Goal: Information Seeking & Learning: Find contact information

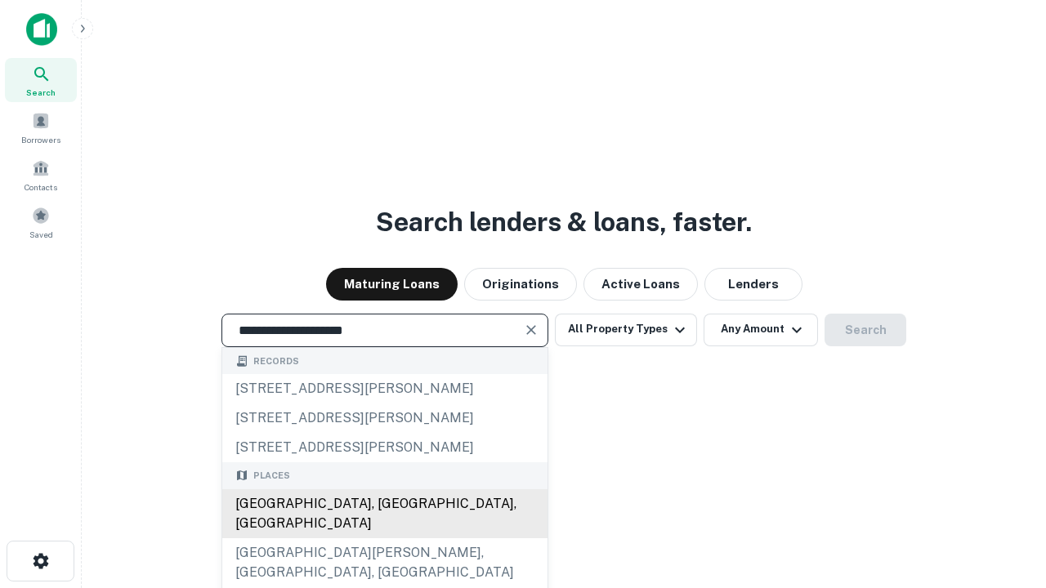
click at [384, 538] on div "Santa Monica, CA, USA" at bounding box center [384, 513] width 325 height 49
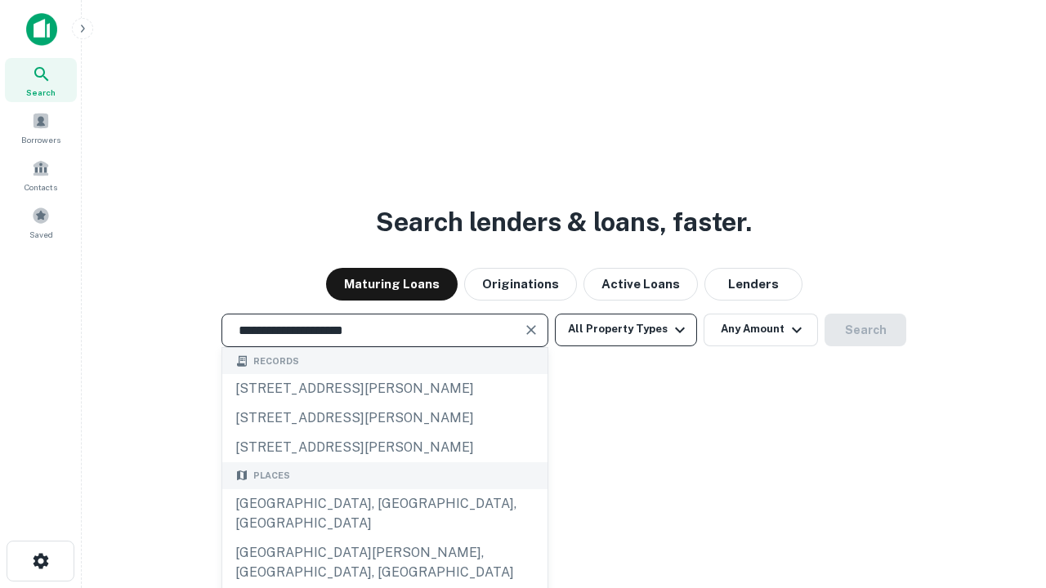
click at [626, 329] on button "All Property Types" at bounding box center [626, 330] width 142 height 33
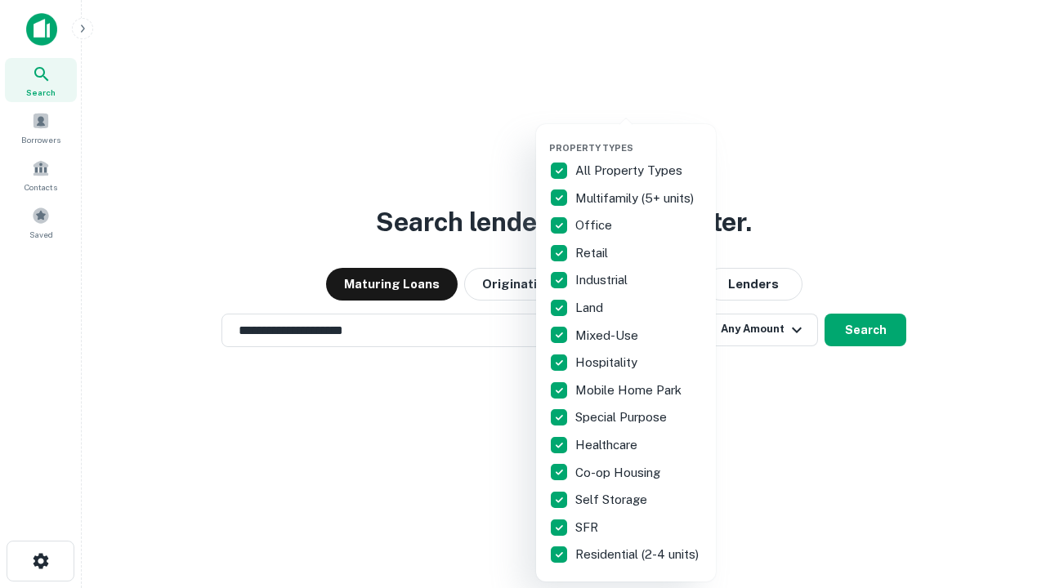
type input "**********"
click at [639, 137] on button "button" at bounding box center [639, 137] width 180 height 1
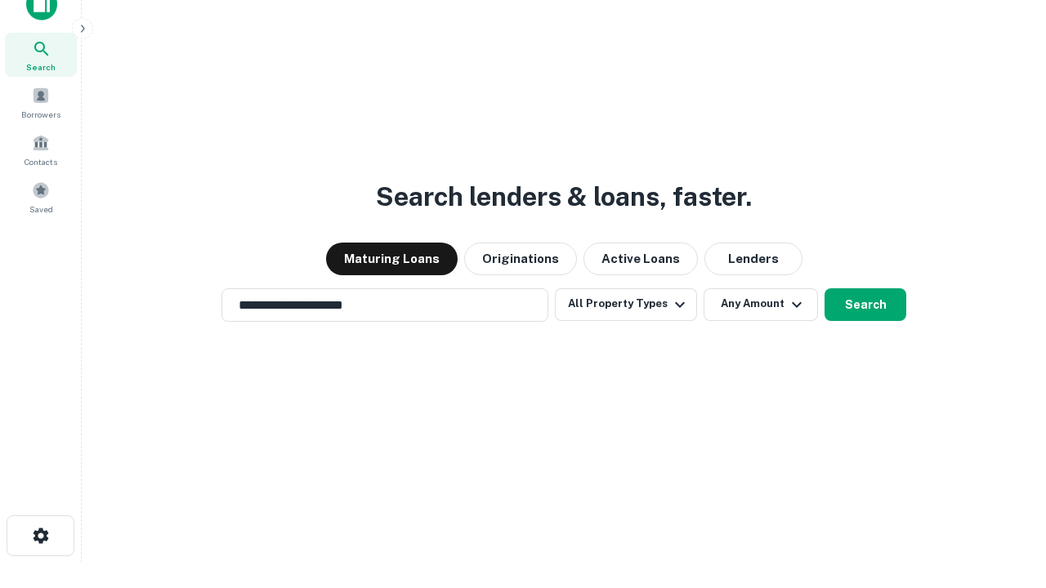
scroll to position [10, 197]
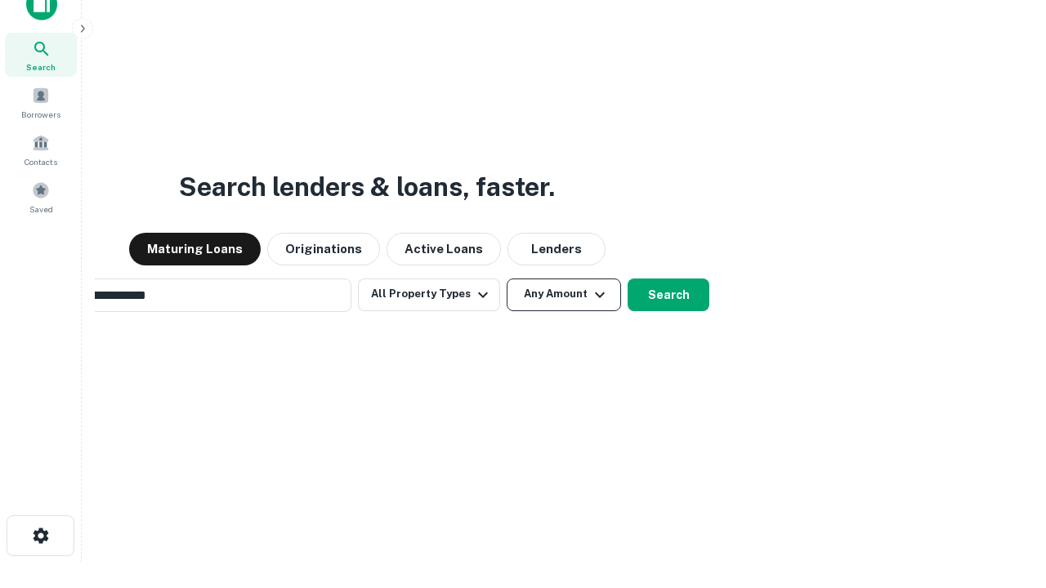
click at [507, 279] on button "Any Amount" at bounding box center [564, 295] width 114 height 33
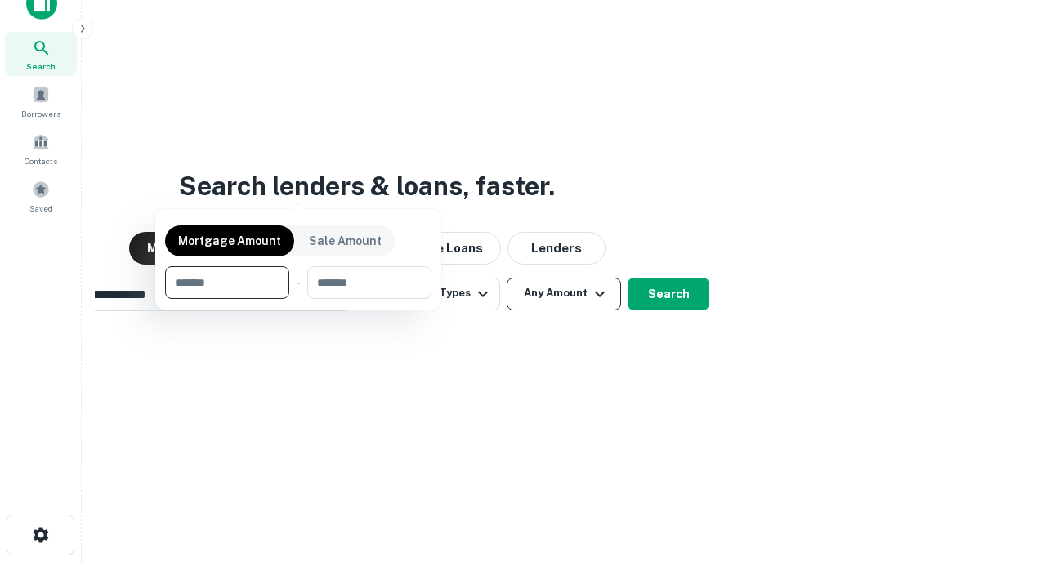
scroll to position [118, 462]
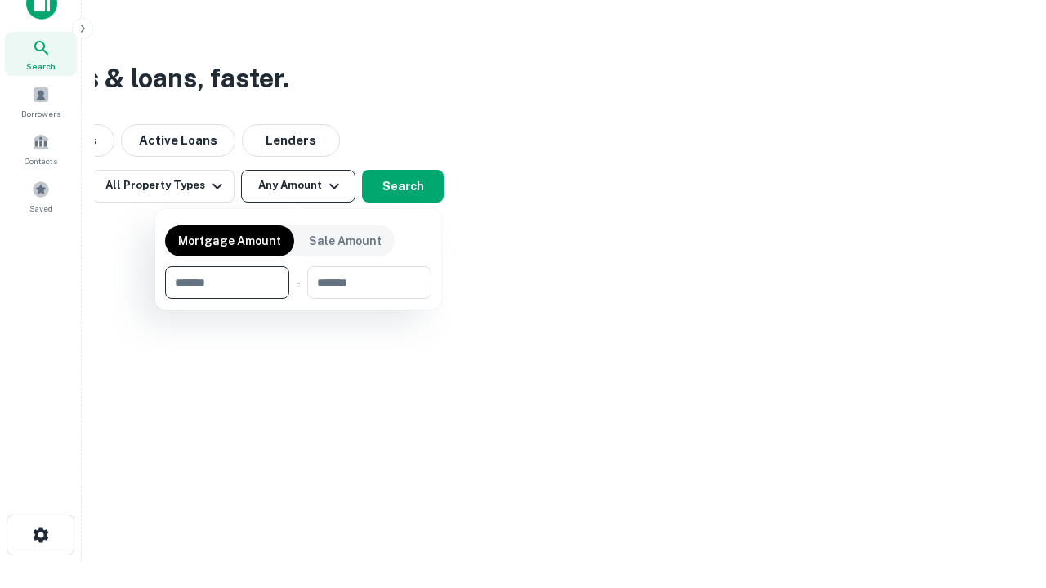
type input "*******"
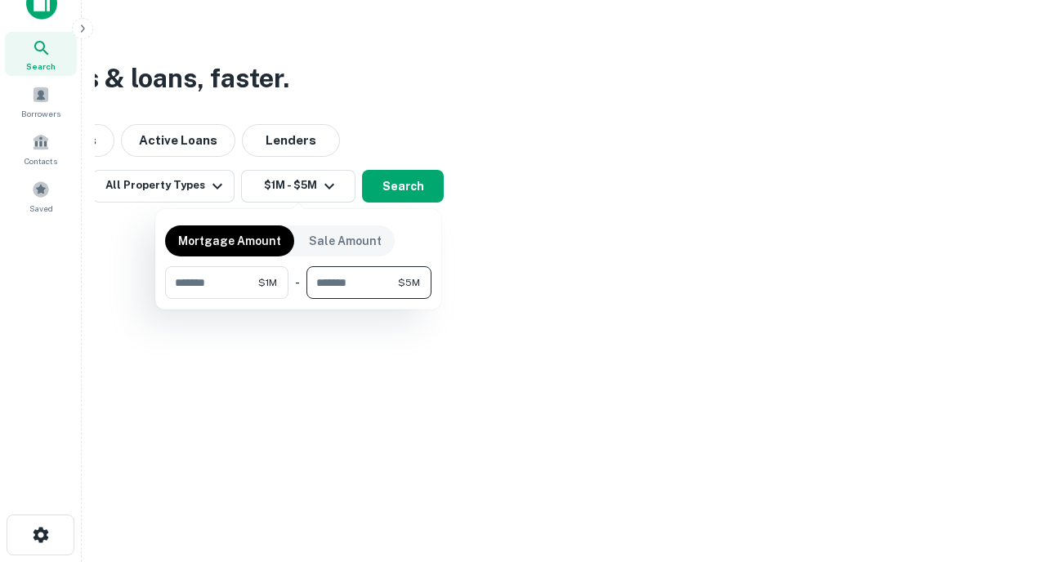
type input "*******"
click at [298, 299] on button "button" at bounding box center [298, 299] width 266 height 1
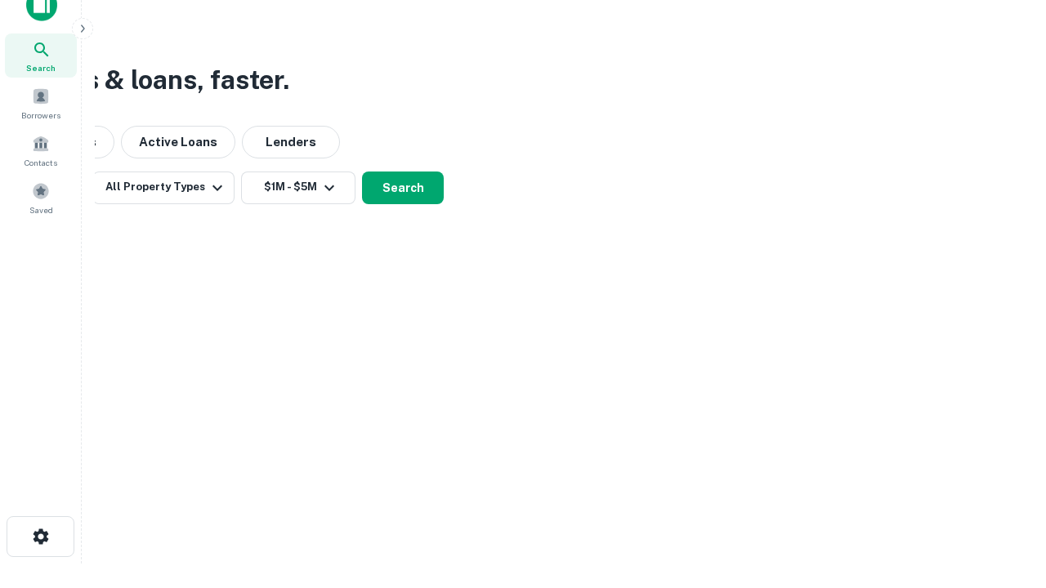
scroll to position [10, 301]
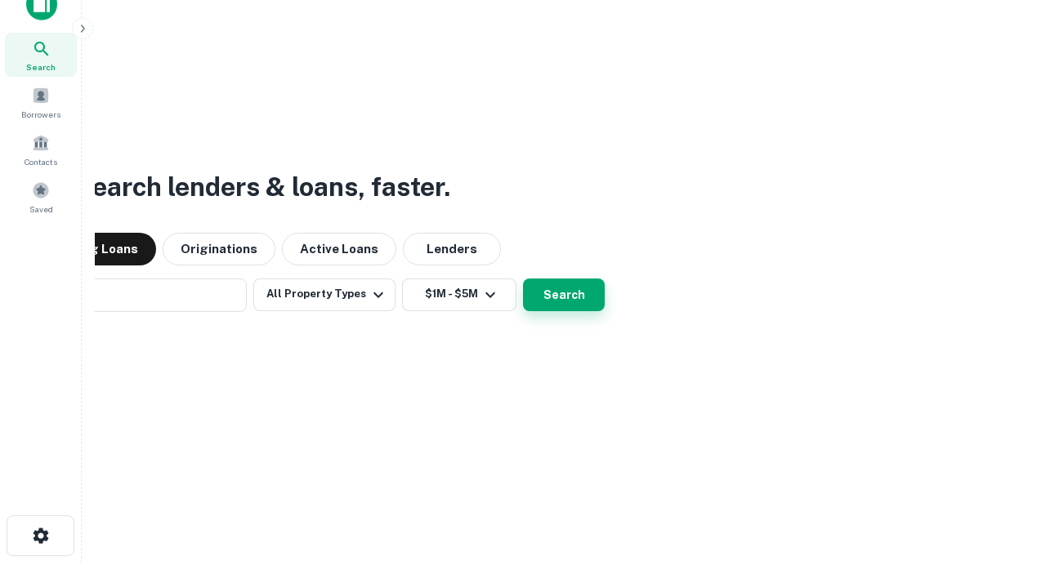
click at [523, 279] on button "Search" at bounding box center [564, 295] width 82 height 33
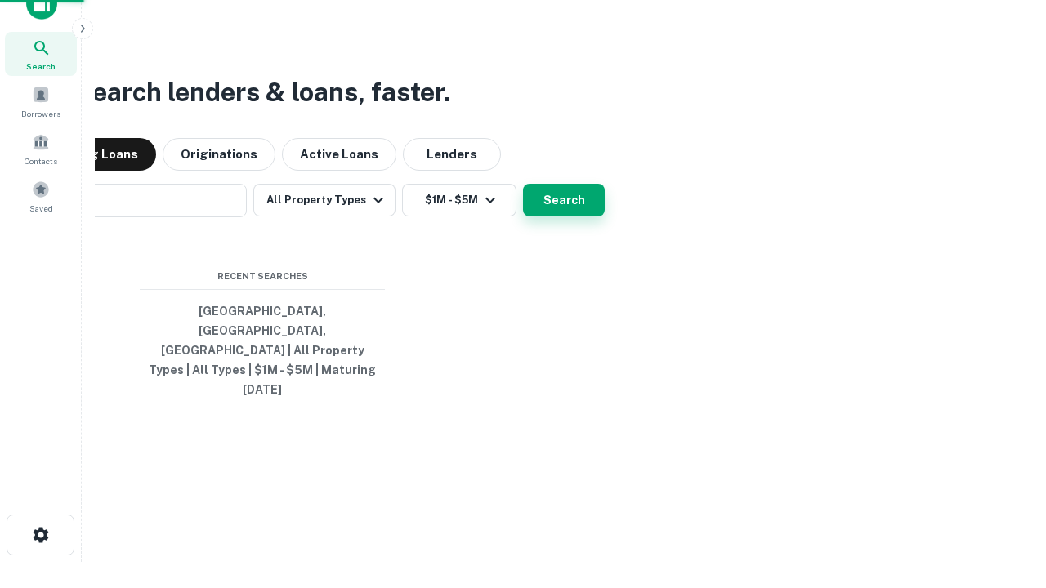
scroll to position [43, 462]
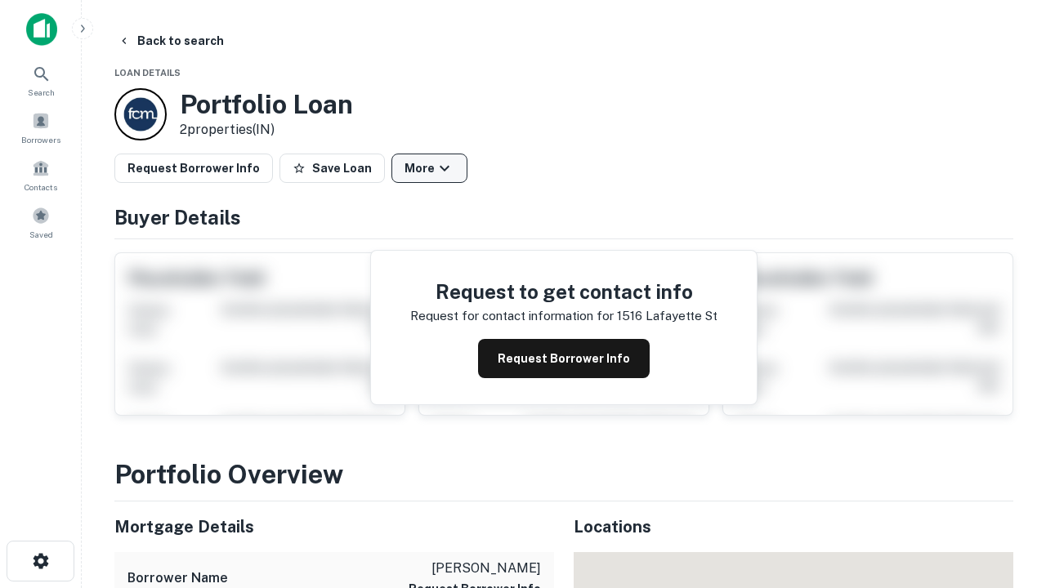
click at [429, 168] on button "More" at bounding box center [429, 168] width 76 height 29
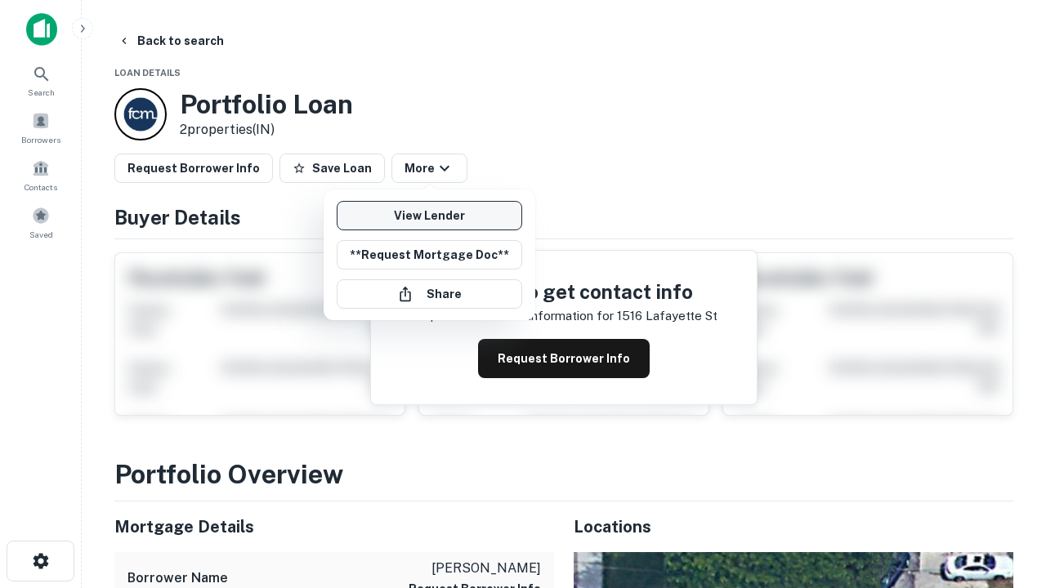
click at [429, 216] on link "View Lender" at bounding box center [429, 215] width 185 height 29
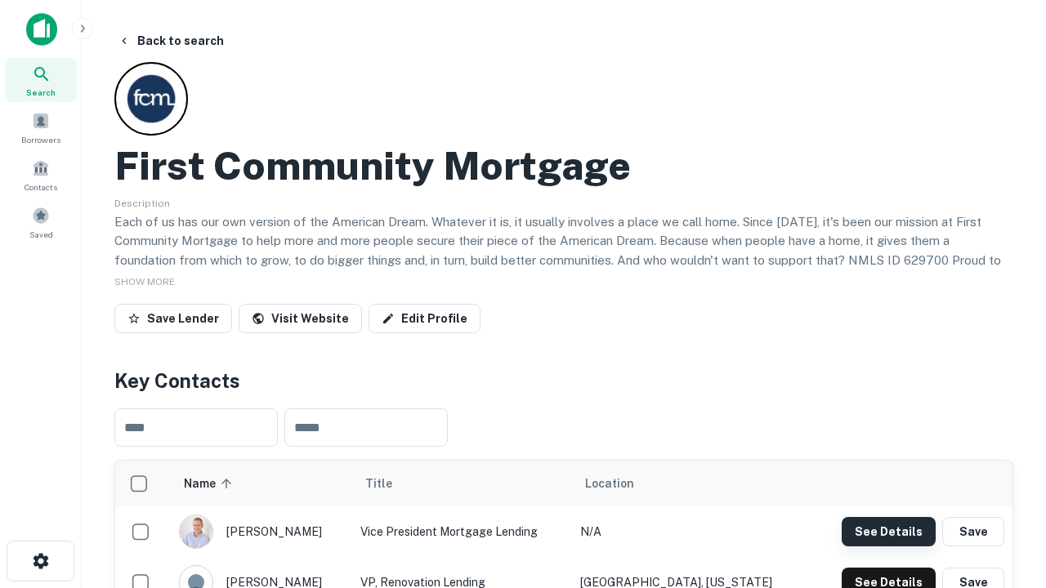
click at [888, 531] on button "See Details" at bounding box center [889, 531] width 94 height 29
click at [40, 561] on icon "button" at bounding box center [41, 561] width 20 height 20
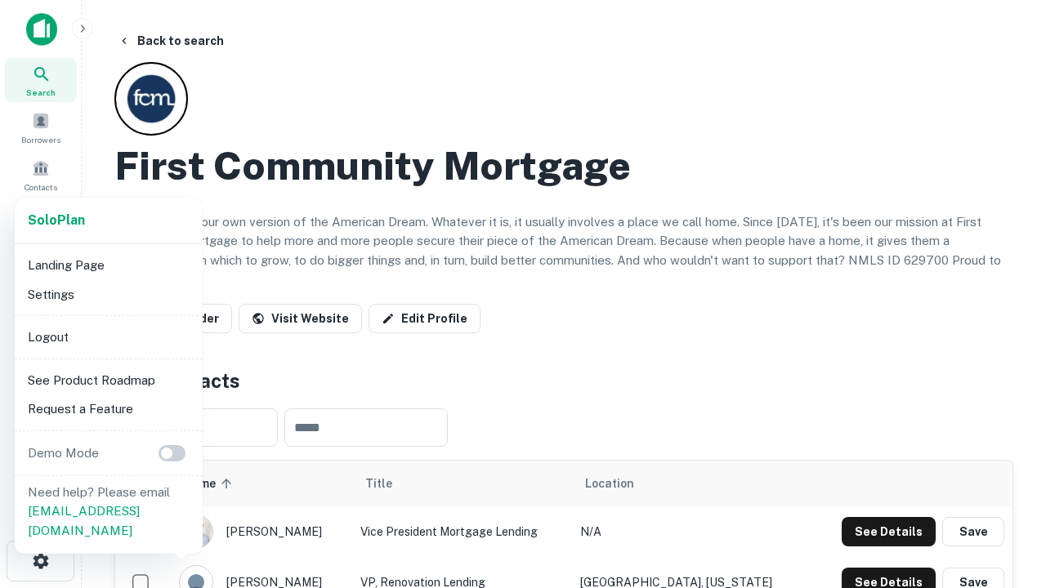
click at [108, 337] on li "Logout" at bounding box center [108, 337] width 175 height 29
